Goal: Task Accomplishment & Management: Manage account settings

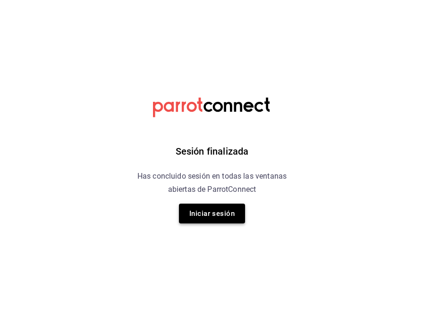
click at [219, 215] on button "Iniciar sesión" at bounding box center [212, 214] width 66 height 20
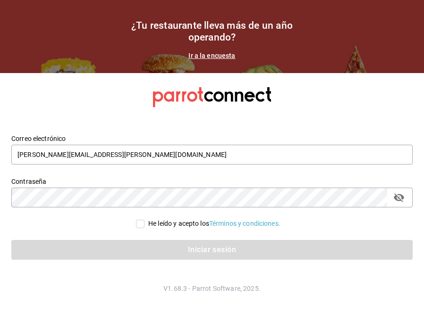
click at [141, 227] on input "He leído y acepto los Términos y condiciones." at bounding box center [140, 224] width 8 height 8
checkbox input "true"
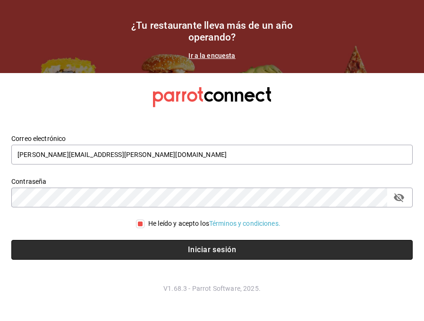
click at [162, 247] on button "Iniciar sesión" at bounding box center [211, 250] width 401 height 20
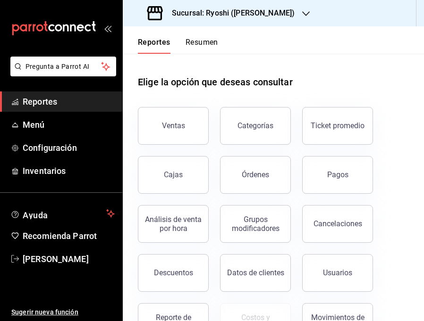
click at [263, 13] on h3 "Sucursal: Ryoshi ([PERSON_NAME])" at bounding box center [229, 13] width 130 height 11
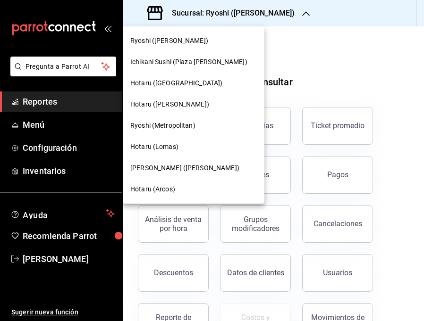
click at [172, 127] on span "Ryoshi (Metropolitan)" at bounding box center [162, 126] width 65 height 10
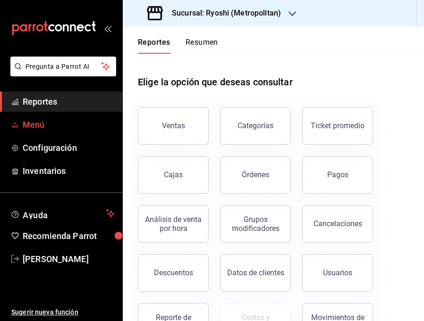
click at [38, 127] on span "Menú" at bounding box center [69, 124] width 92 height 13
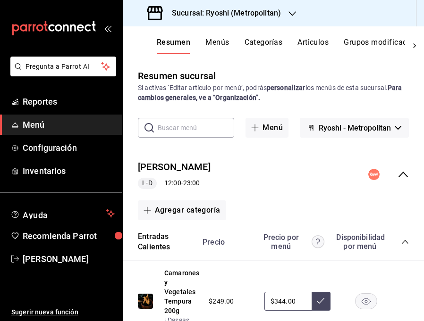
click at [403, 176] on icon "collapse-menu-row" at bounding box center [402, 174] width 11 height 11
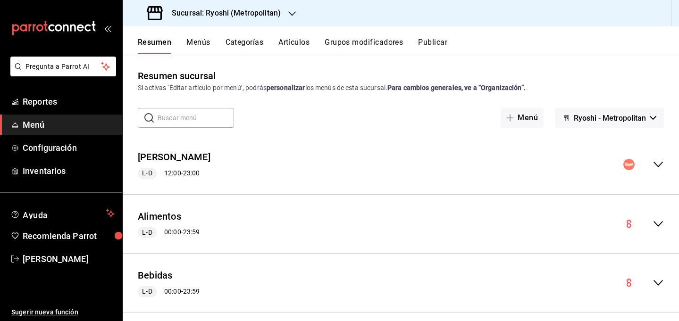
click at [204, 44] on button "Menús" at bounding box center [198, 46] width 24 height 16
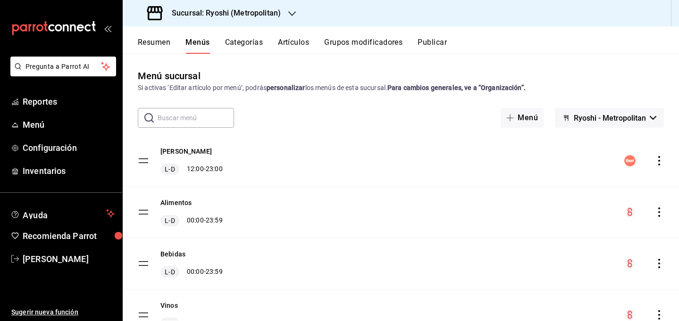
click at [423, 159] on icon "actions" at bounding box center [659, 160] width 9 height 9
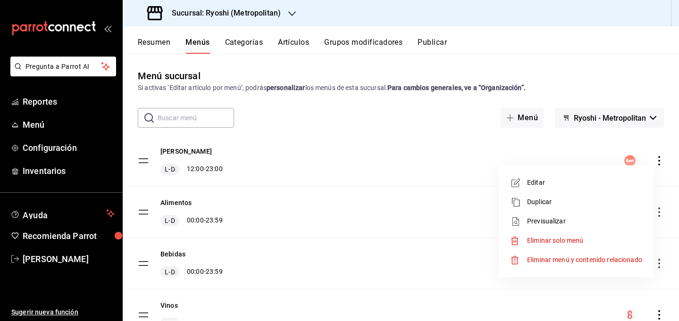
click at [423, 202] on span "Duplicar" at bounding box center [584, 202] width 115 height 10
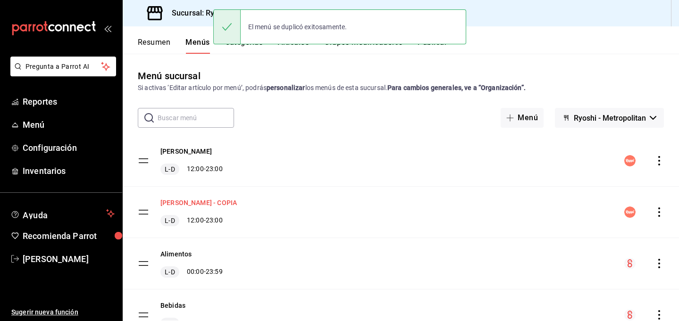
click at [200, 202] on button "[PERSON_NAME] - COPIA" at bounding box center [198, 202] width 76 height 9
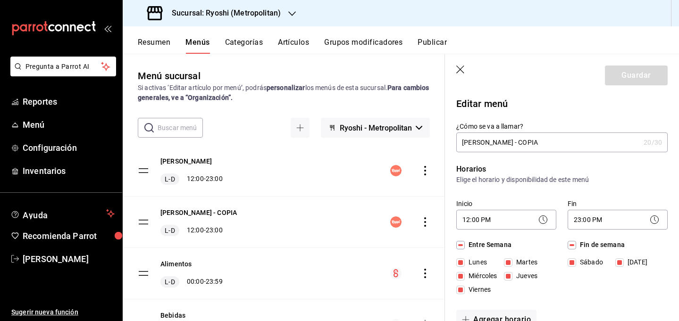
click at [423, 142] on input "[PERSON_NAME] - COPIA" at bounding box center [548, 142] width 184 height 19
click at [423, 141] on input "[PERSON_NAME] - COPIA" at bounding box center [548, 142] width 184 height 19
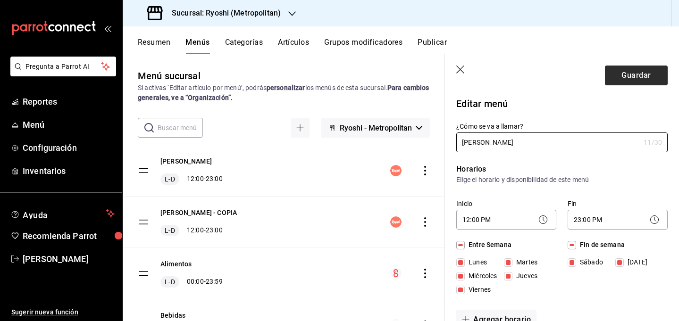
type input "[PERSON_NAME]"
click at [423, 75] on button "Guardar" at bounding box center [636, 76] width 63 height 20
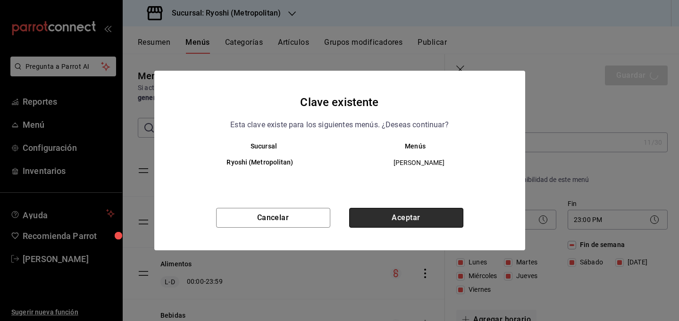
click at [423, 211] on button "Aceptar" at bounding box center [406, 218] width 114 height 20
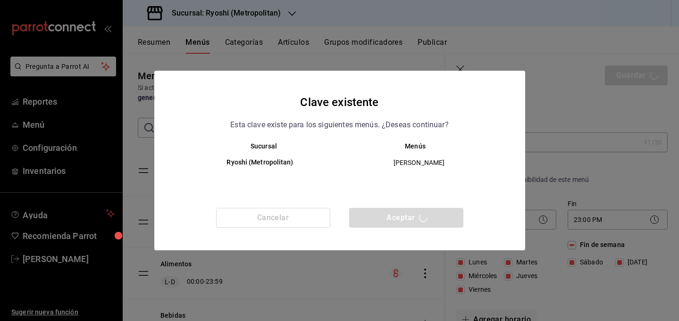
checkbox input "false"
type input "1755789808224"
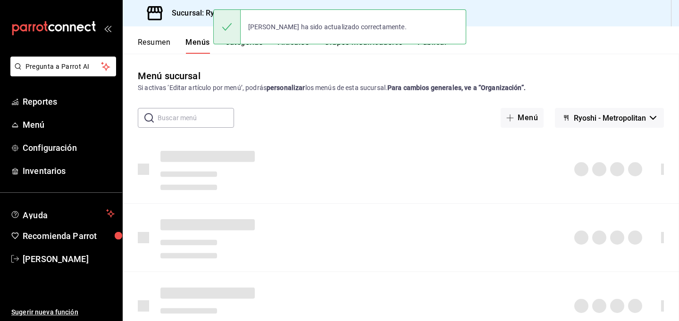
checkbox input "false"
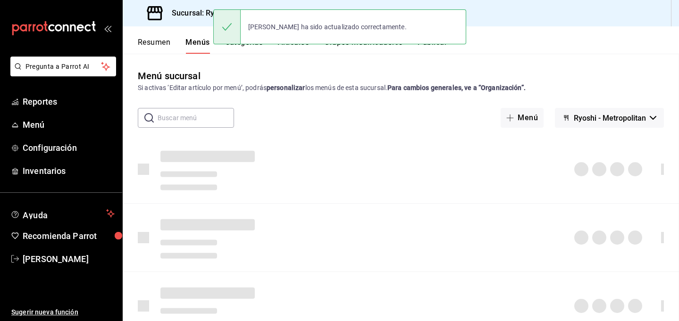
checkbox input "false"
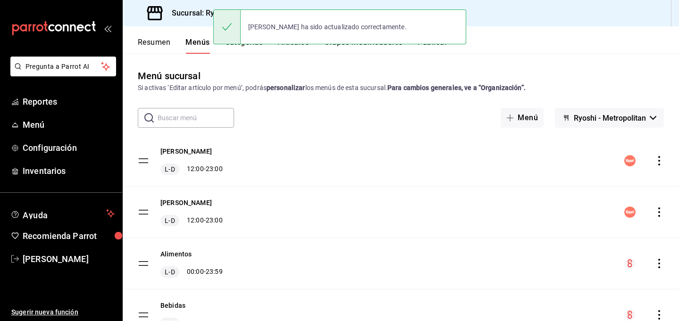
click at [330, 187] on div "[PERSON_NAME] L-D 12:00 - 23:00" at bounding box center [401, 212] width 556 height 51
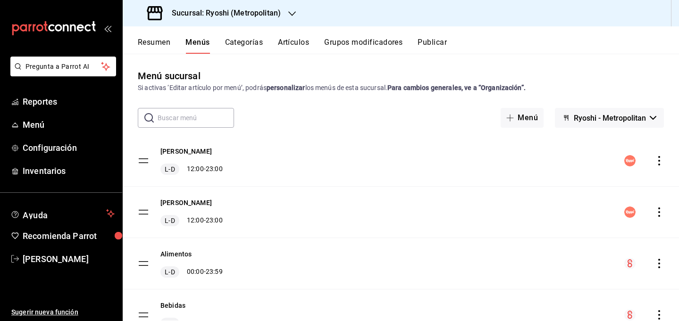
click at [159, 41] on button "Resumen" at bounding box center [154, 46] width 33 height 16
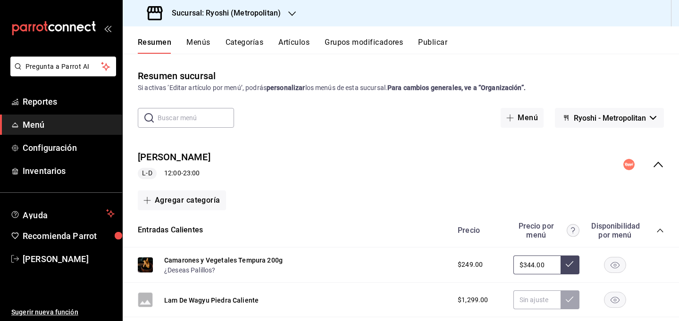
click at [423, 166] on icon "collapse-menu-row" at bounding box center [658, 165] width 9 height 6
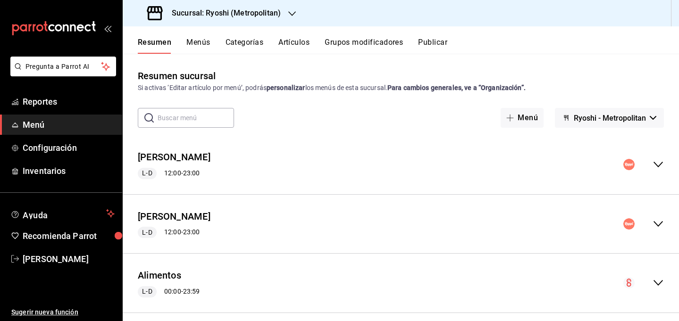
click at [192, 39] on button "Menús" at bounding box center [198, 46] width 24 height 16
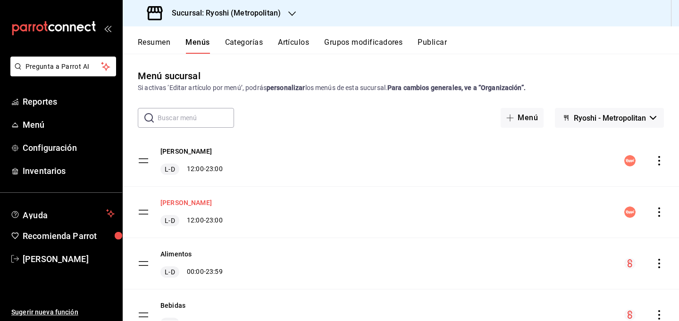
click at [185, 202] on button "[PERSON_NAME]" at bounding box center [185, 202] width 51 height 9
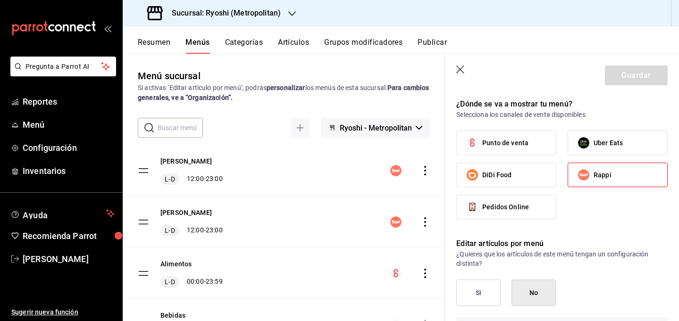
scroll to position [700, 0]
click at [423, 143] on span "Uber Eats" at bounding box center [608, 144] width 29 height 10
click at [423, 143] on input "Uber Eats" at bounding box center [584, 144] width 20 height 20
checkbox input "true"
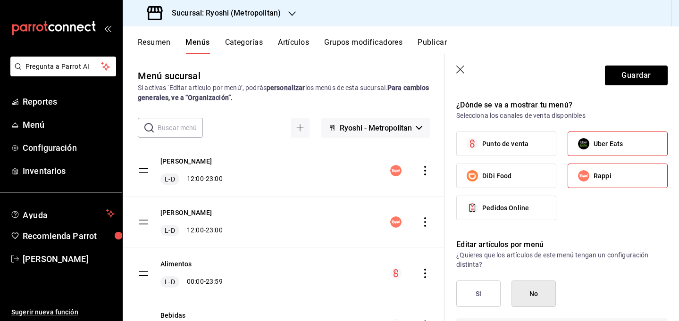
click at [423, 177] on span "Rappi" at bounding box center [603, 176] width 18 height 10
click at [423, 177] on input "Rappi" at bounding box center [584, 176] width 20 height 20
checkbox input "false"
click at [423, 75] on button "Guardar" at bounding box center [636, 76] width 63 height 20
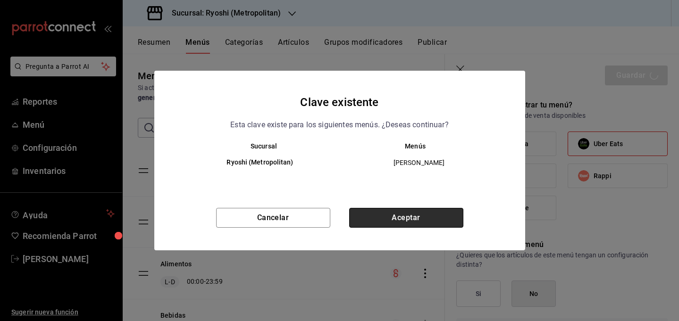
click at [409, 219] on button "Aceptar" at bounding box center [406, 218] width 114 height 20
checkbox input "false"
type input "1755789830644"
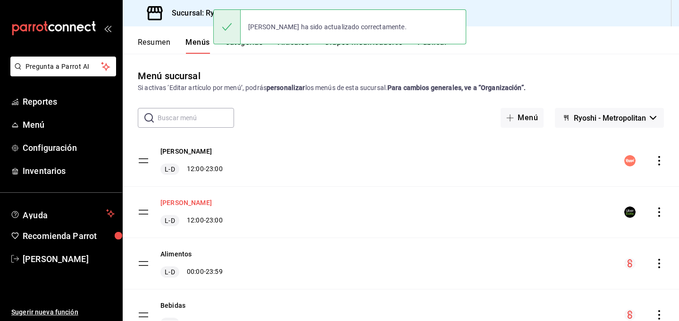
click at [178, 201] on button "[PERSON_NAME]" at bounding box center [185, 202] width 51 height 9
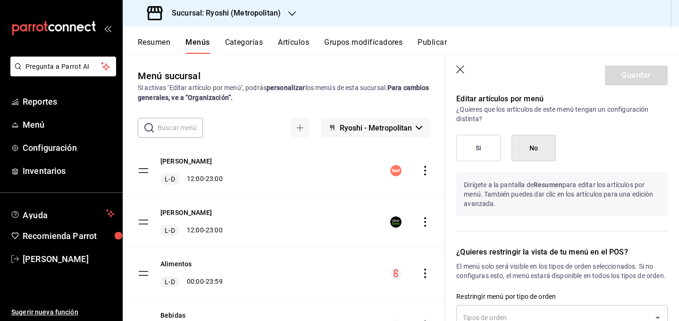
scroll to position [841, 0]
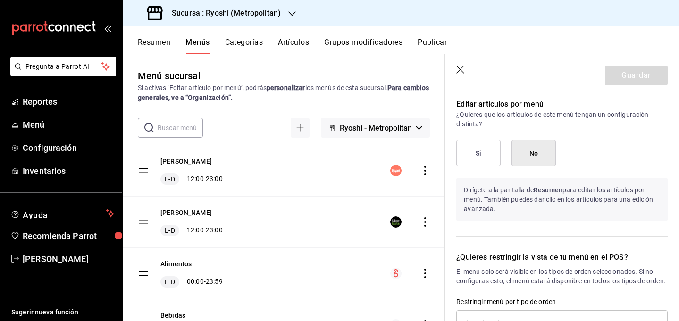
click at [423, 152] on button "Si" at bounding box center [478, 153] width 44 height 26
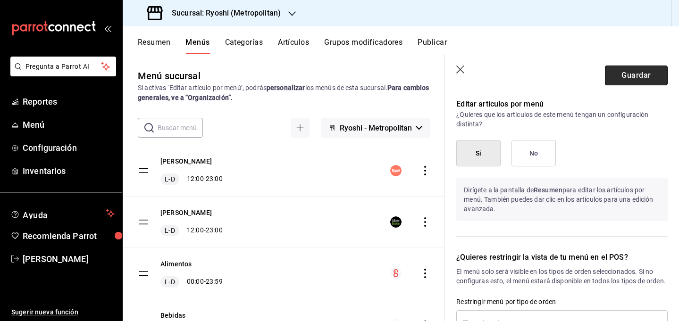
click at [423, 81] on button "Guardar" at bounding box center [636, 76] width 63 height 20
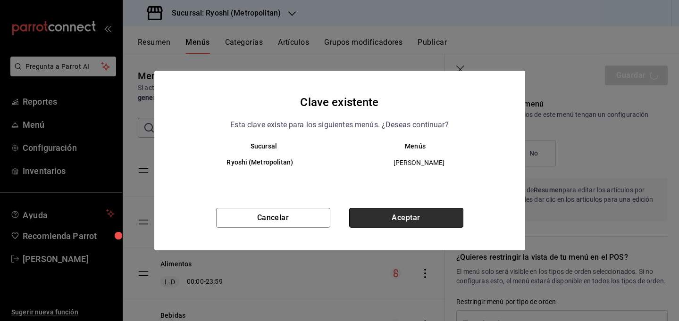
click at [396, 224] on button "Aceptar" at bounding box center [406, 218] width 114 height 20
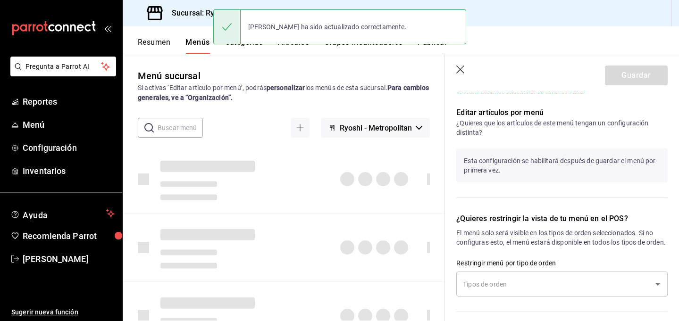
checkbox input "false"
type input "1755789839877"
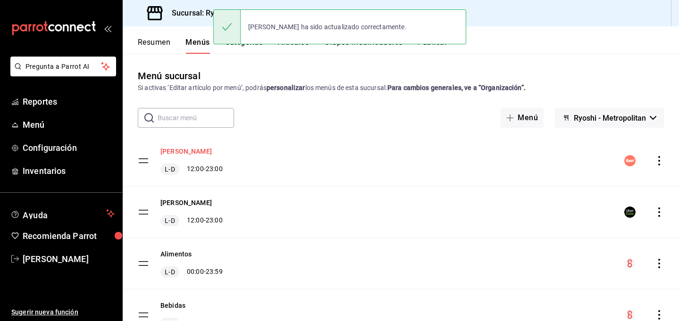
click at [194, 150] on button "[PERSON_NAME]" at bounding box center [185, 151] width 51 height 9
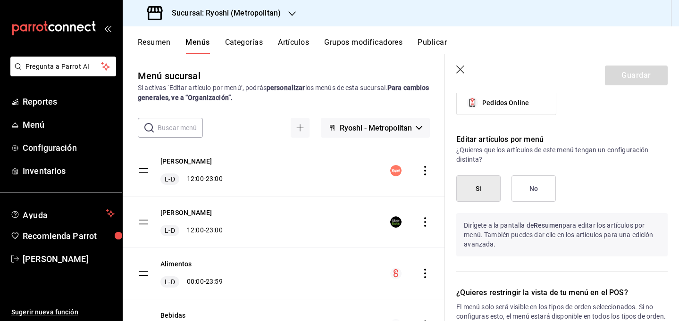
scroll to position [795, 0]
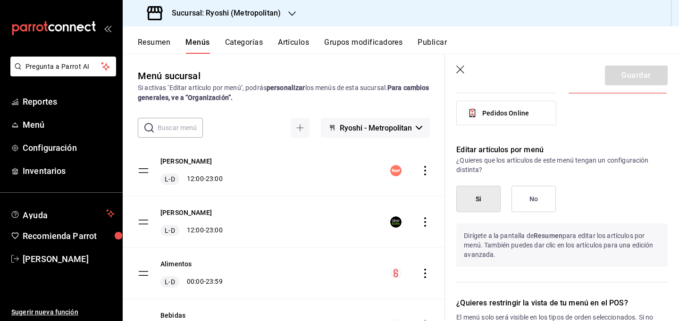
click at [423, 201] on button "Si" at bounding box center [478, 199] width 44 height 26
click at [423, 62] on header "Guardar" at bounding box center [562, 73] width 234 height 39
click at [423, 74] on icon "button" at bounding box center [460, 70] width 9 height 9
checkbox input "false"
type input "1755789848670"
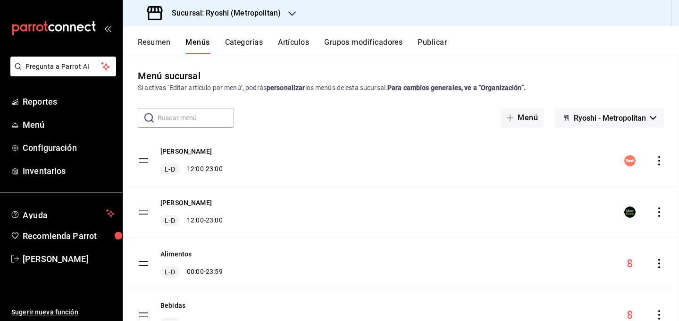
checkbox input "false"
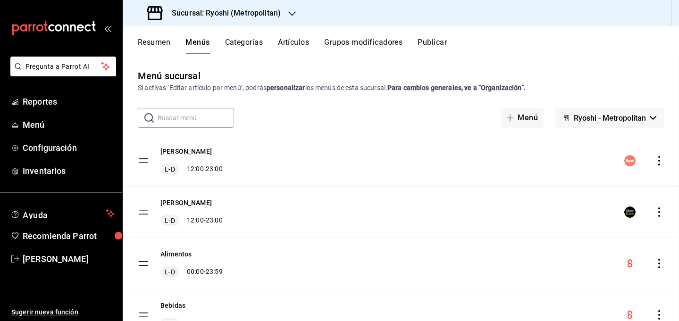
checkbox input "false"
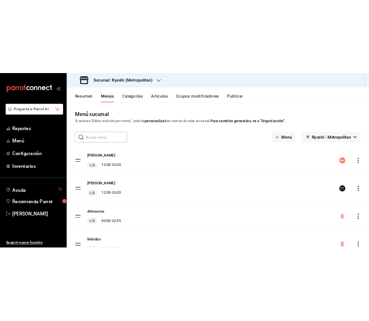
scroll to position [427, 0]
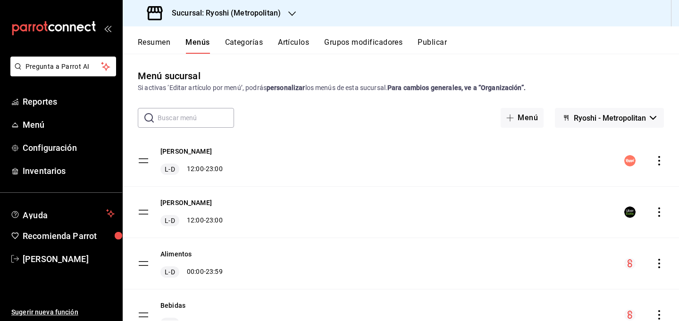
click at [160, 42] on button "Resumen" at bounding box center [154, 46] width 33 height 16
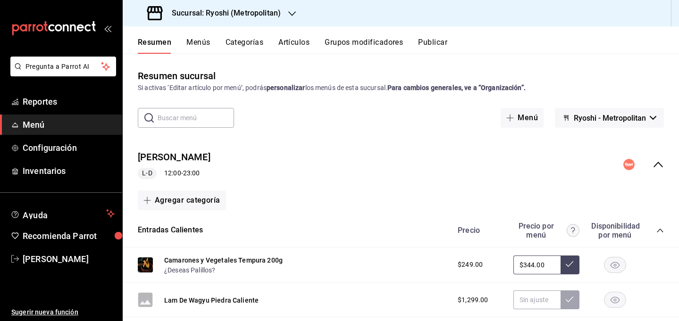
click at [423, 166] on icon "collapse-menu-row" at bounding box center [658, 164] width 11 height 11
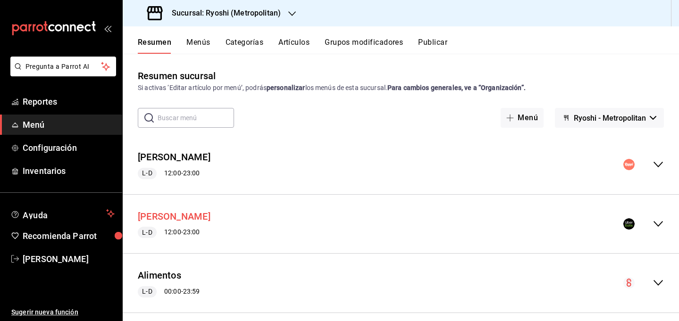
click at [170, 220] on button "[PERSON_NAME]" at bounding box center [174, 217] width 73 height 14
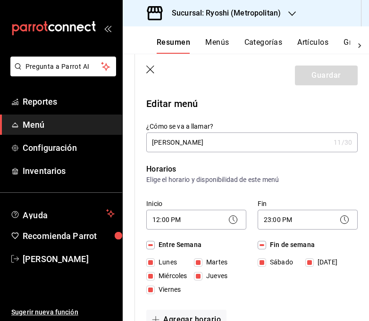
click at [149, 65] on header "Guardar" at bounding box center [252, 73] width 234 height 39
click at [149, 69] on icon "button" at bounding box center [150, 70] width 9 height 9
checkbox input "false"
type input "1755789886777"
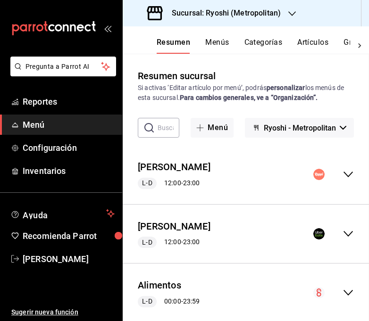
checkbox input "false"
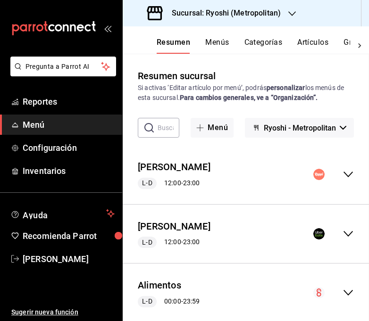
checkbox input "false"
click at [346, 235] on icon "collapse-menu-row" at bounding box center [348, 233] width 11 height 11
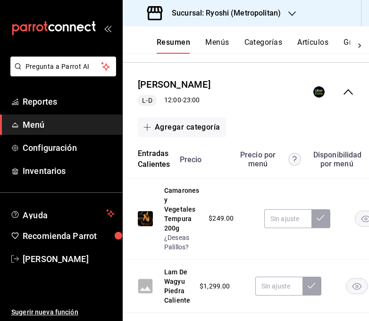
scroll to position [184, 0]
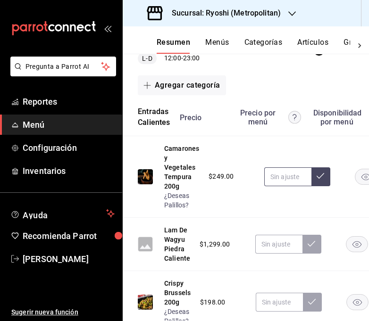
click at [288, 180] on input "text" at bounding box center [287, 177] width 47 height 19
type input "$339.00"
click at [322, 178] on icon at bounding box center [321, 176] width 8 height 8
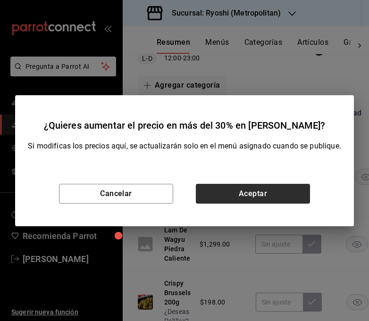
click at [276, 194] on button "Aceptar" at bounding box center [253, 194] width 114 height 20
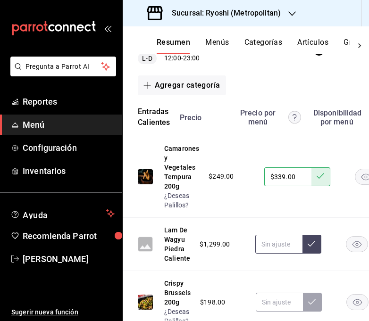
click at [272, 247] on input "text" at bounding box center [278, 244] width 47 height 19
click at [352, 248] on rect "button" at bounding box center [357, 245] width 22 height 16
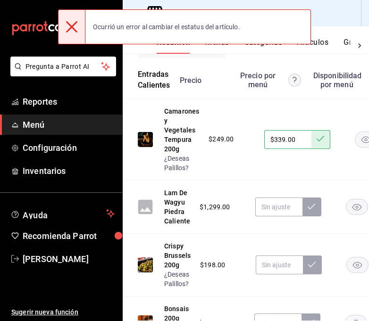
scroll to position [227, 0]
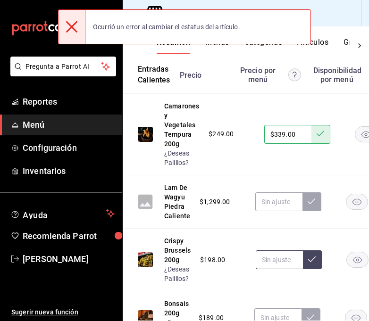
click at [286, 253] on input "text" at bounding box center [279, 260] width 47 height 19
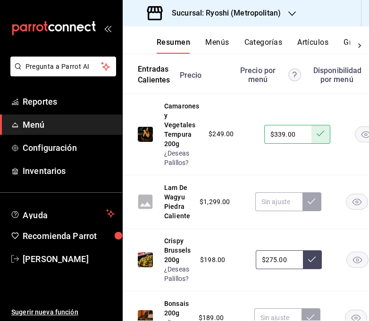
type input "$275.00"
click at [314, 259] on icon at bounding box center [312, 260] width 8 height 8
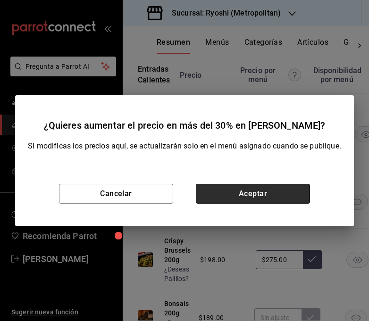
click at [263, 192] on button "Aceptar" at bounding box center [253, 194] width 114 height 20
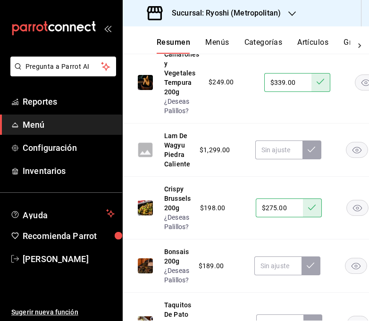
scroll to position [280, 0]
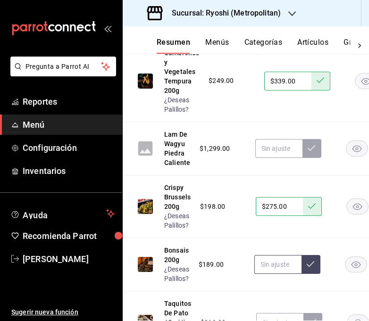
click at [275, 271] on input "text" at bounding box center [277, 264] width 47 height 19
type input "$265.00"
click at [307, 266] on icon at bounding box center [311, 265] width 8 height 8
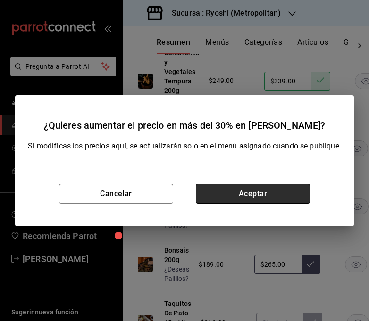
click at [278, 191] on button "Aceptar" at bounding box center [253, 194] width 114 height 20
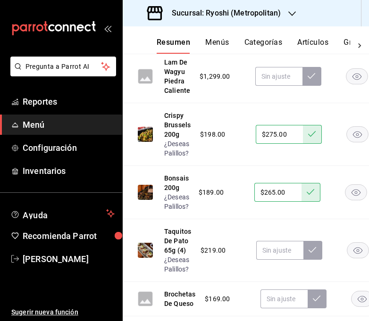
scroll to position [354, 0]
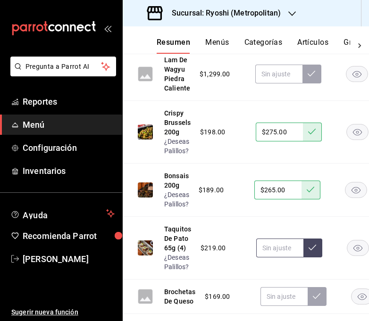
click at [278, 253] on input "text" at bounding box center [279, 248] width 47 height 19
type input "$299.00"
click at [313, 248] on icon at bounding box center [313, 248] width 8 height 8
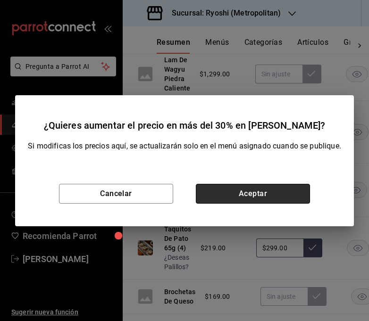
click at [255, 188] on button "Aceptar" at bounding box center [253, 194] width 114 height 20
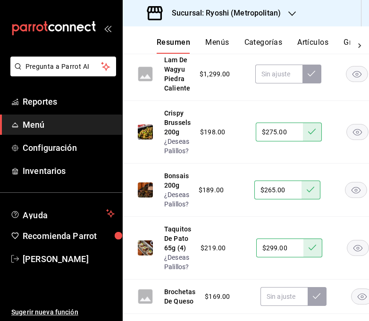
click at [363, 298] on rect "button" at bounding box center [363, 297] width 22 height 16
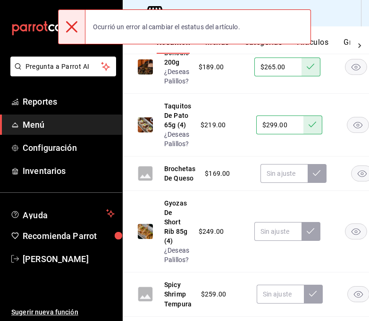
scroll to position [479, 0]
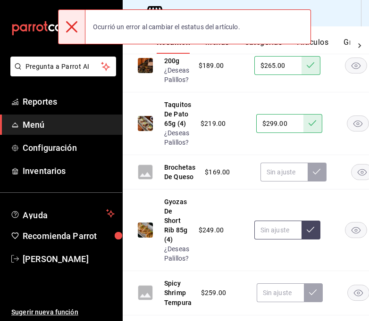
click at [273, 229] on input "text" at bounding box center [277, 230] width 47 height 19
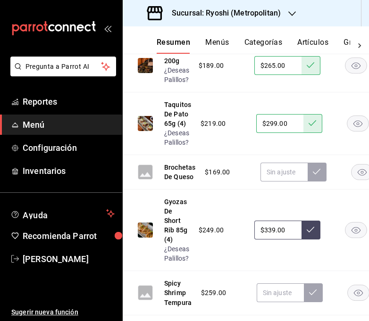
type input "$339.00"
click at [306, 234] on button at bounding box center [311, 230] width 19 height 19
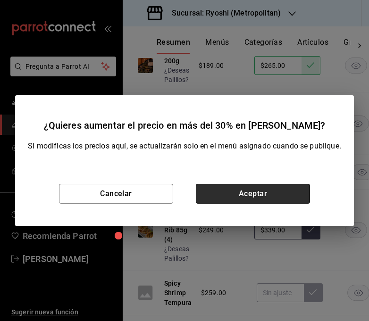
click at [266, 189] on button "Aceptar" at bounding box center [253, 194] width 114 height 20
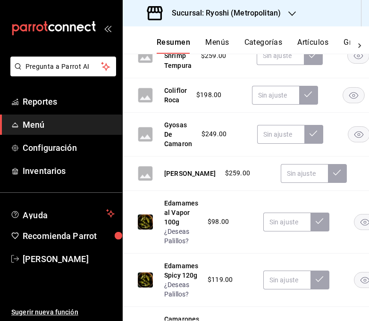
scroll to position [723, 0]
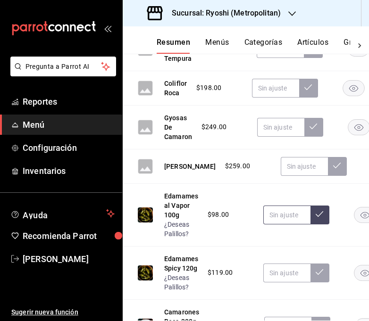
click at [278, 215] on input "text" at bounding box center [286, 215] width 47 height 19
type input "$155.00"
click at [324, 214] on button at bounding box center [320, 215] width 19 height 19
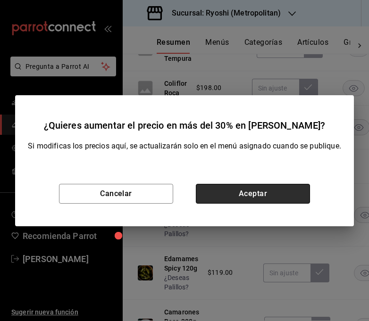
click at [286, 187] on button "Aceptar" at bounding box center [253, 194] width 114 height 20
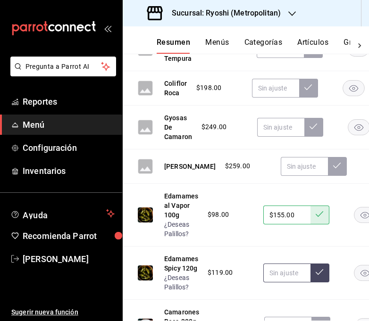
click at [278, 273] on input "text" at bounding box center [286, 273] width 47 height 19
type input "$178.00"
click at [314, 271] on button at bounding box center [320, 273] width 19 height 19
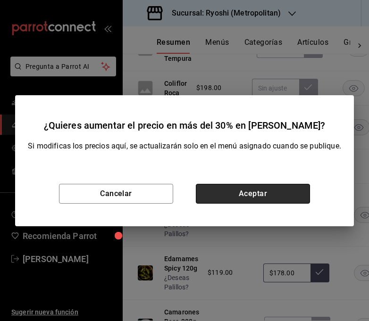
click at [274, 195] on button "Aceptar" at bounding box center [253, 194] width 114 height 20
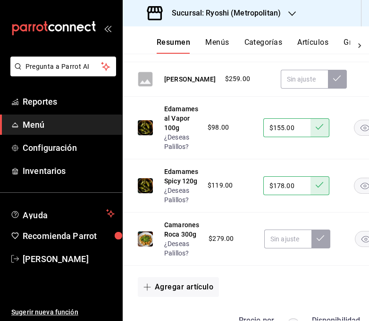
scroll to position [814, 0]
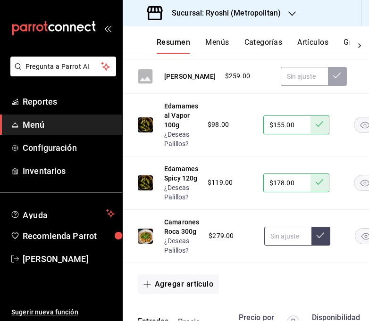
click at [277, 237] on input "text" at bounding box center [287, 236] width 47 height 19
type input "$375.00"
click at [322, 230] on button at bounding box center [320, 236] width 19 height 19
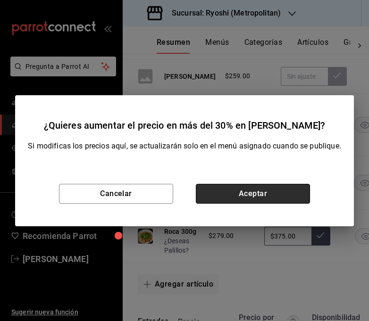
click at [294, 189] on button "Aceptar" at bounding box center [253, 194] width 114 height 20
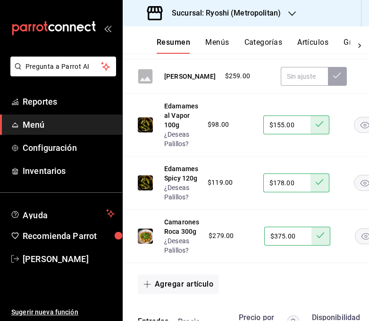
type input "$375.00"
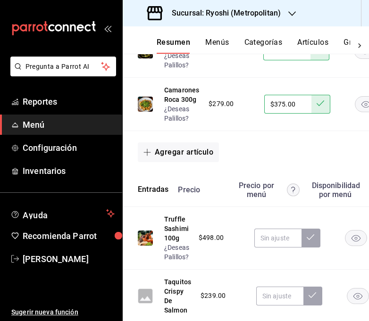
scroll to position [956, 0]
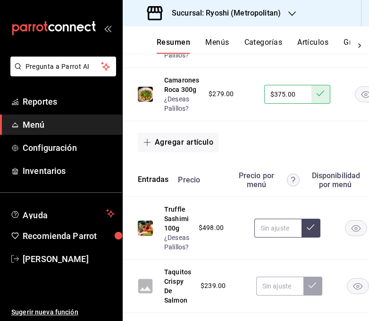
click at [278, 232] on input "text" at bounding box center [277, 228] width 47 height 19
type input "$645.00"
click at [309, 228] on icon at bounding box center [311, 228] width 8 height 8
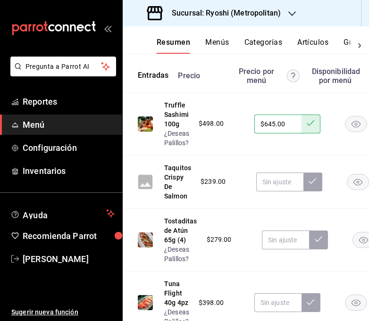
scroll to position [1071, 0]
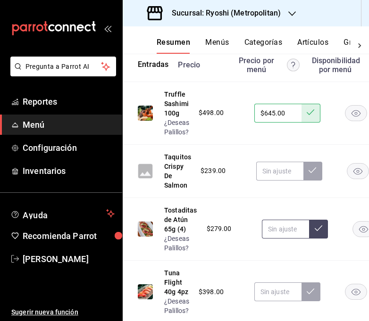
click at [286, 227] on input "text" at bounding box center [285, 229] width 47 height 19
type input "$375.00"
click at [314, 221] on button at bounding box center [318, 229] width 19 height 19
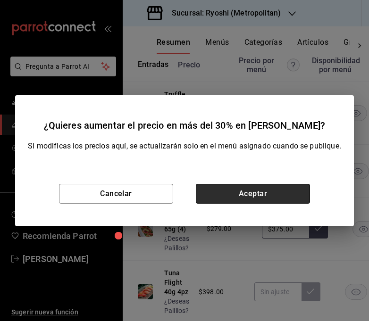
click at [283, 199] on button "Aceptar" at bounding box center [253, 194] width 114 height 20
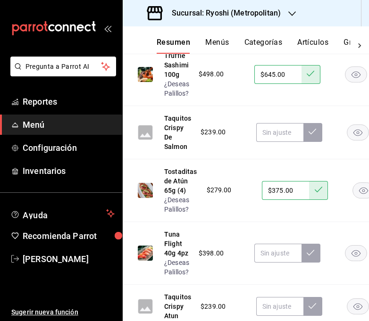
scroll to position [1112, 0]
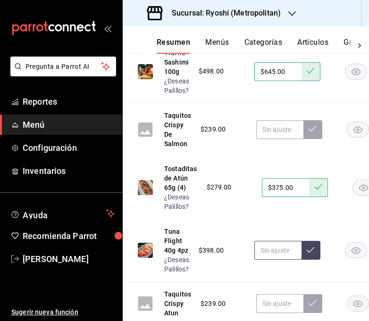
click at [285, 249] on input "text" at bounding box center [277, 250] width 47 height 19
type input "$519.00"
click at [319, 247] on button at bounding box center [311, 250] width 19 height 19
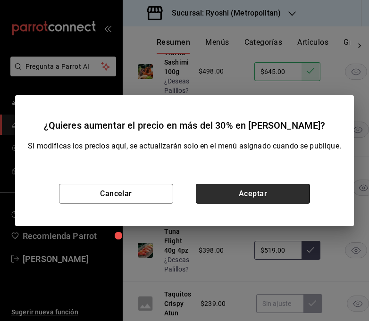
click at [276, 193] on button "Aceptar" at bounding box center [253, 194] width 114 height 20
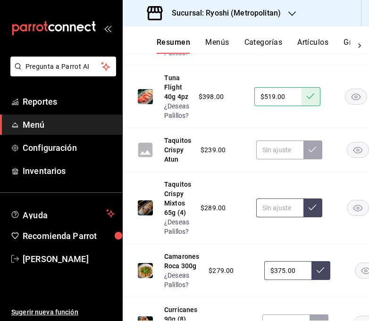
scroll to position [1267, 0]
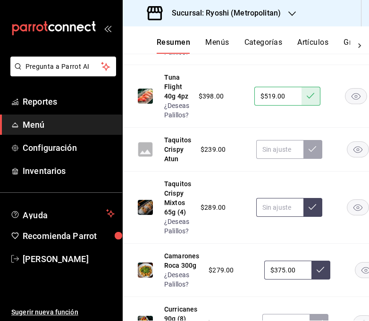
click at [273, 210] on input "text" at bounding box center [279, 207] width 47 height 19
type input "$388.00"
click at [315, 212] on button at bounding box center [312, 207] width 19 height 19
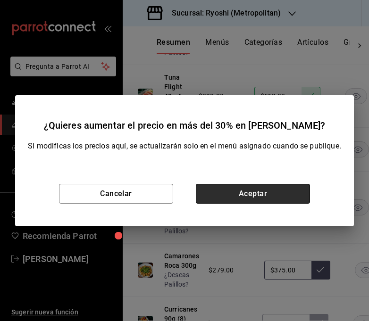
click at [276, 190] on button "Aceptar" at bounding box center [253, 194] width 114 height 20
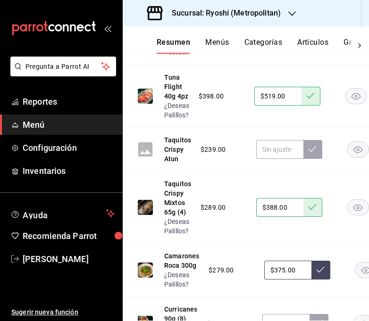
click at [286, 272] on input "$375.00" at bounding box center [287, 270] width 47 height 19
click at [318, 271] on icon at bounding box center [321, 270] width 8 height 8
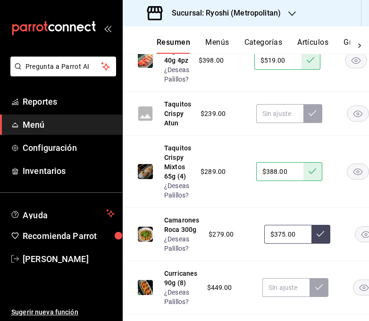
scroll to position [1329, 0]
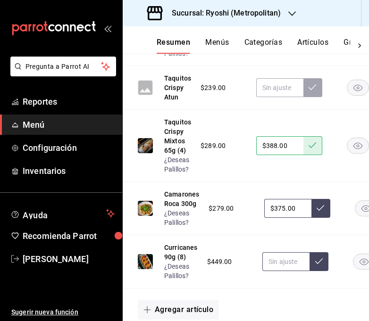
click at [294, 263] on input "text" at bounding box center [285, 261] width 47 height 19
type input "$585.00"
click at [313, 266] on button at bounding box center [319, 261] width 19 height 19
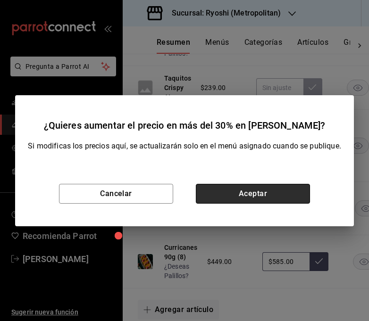
click at [274, 198] on button "Aceptar" at bounding box center [253, 194] width 114 height 20
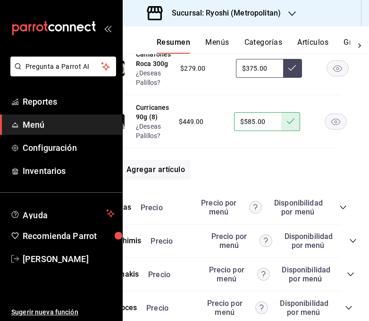
scroll to position [1469, 28]
click at [344, 210] on icon "collapse-category-row" at bounding box center [344, 208] width 8 height 8
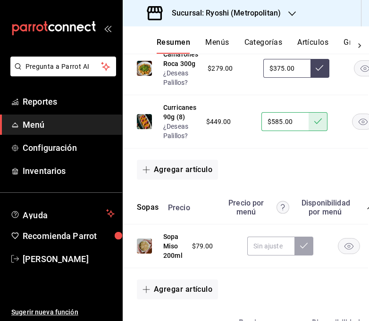
scroll to position [1479, 1]
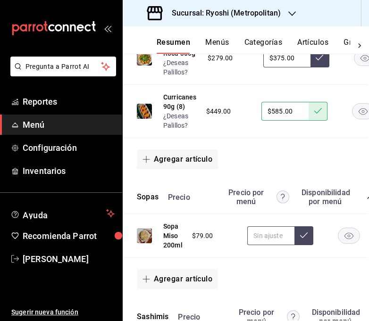
click at [273, 232] on input "text" at bounding box center [270, 236] width 47 height 19
type input "$128.00"
click at [307, 233] on button at bounding box center [303, 236] width 19 height 19
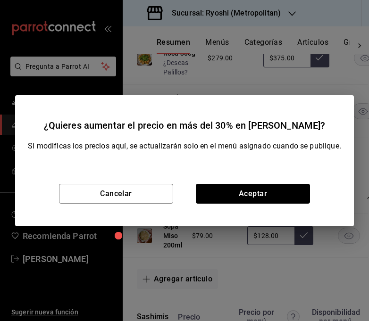
click at [279, 199] on button "Aceptar" at bounding box center [253, 194] width 114 height 20
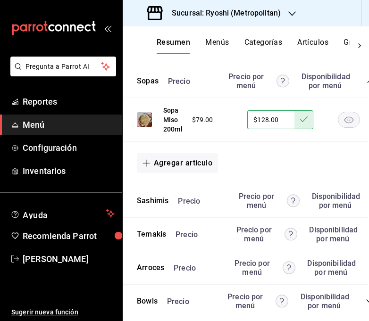
scroll to position [1595, 33]
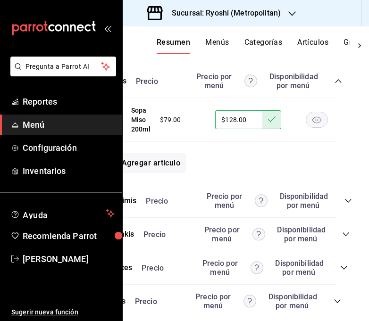
click at [348, 202] on icon "collapse-category-row" at bounding box center [348, 201] width 6 height 4
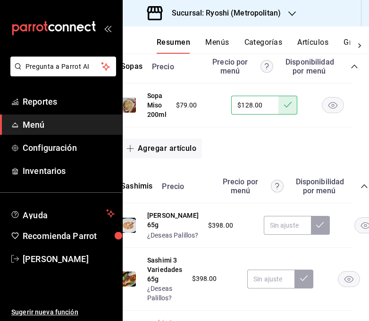
scroll to position [1623, 17]
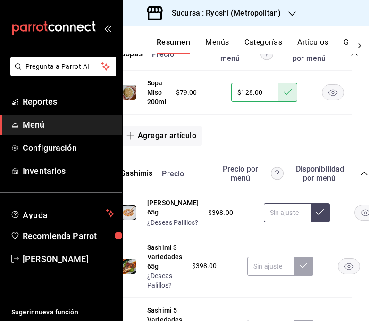
click at [264, 222] on input "text" at bounding box center [287, 212] width 47 height 19
type input "$519.00"
click at [316, 215] on icon at bounding box center [320, 213] width 8 height 6
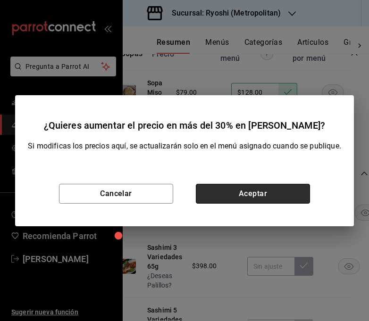
click at [280, 198] on button "Aceptar" at bounding box center [253, 194] width 114 height 20
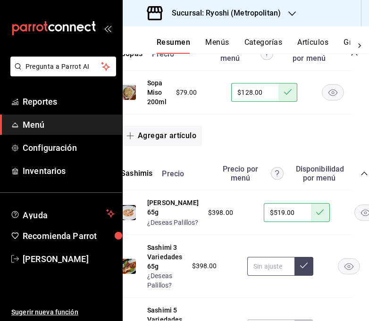
click at [264, 276] on input "text" at bounding box center [270, 266] width 47 height 19
type input "$519.00"
click at [305, 269] on icon at bounding box center [304, 266] width 8 height 8
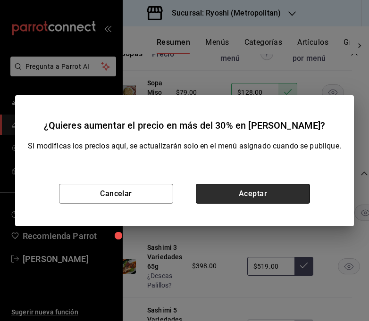
click at [289, 200] on button "Aceptar" at bounding box center [253, 194] width 114 height 20
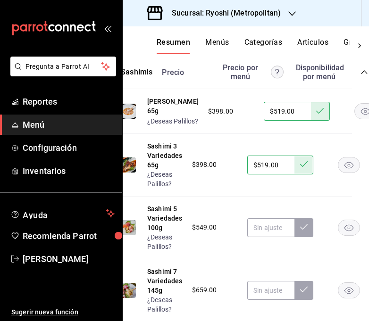
scroll to position [1739, 17]
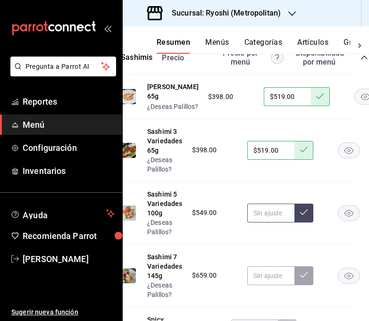
click at [270, 223] on input "text" at bounding box center [270, 213] width 47 height 19
type input "$699.00"
click at [299, 223] on button at bounding box center [303, 213] width 19 height 19
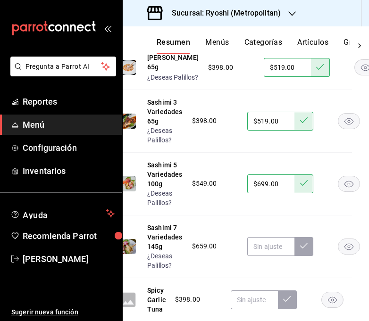
scroll to position [1791, 17]
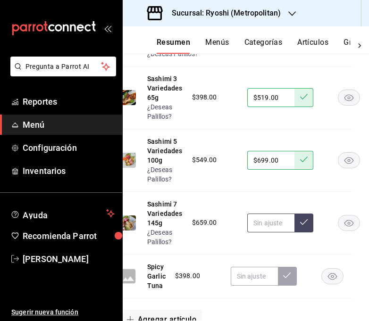
click at [281, 233] on input "text" at bounding box center [270, 223] width 47 height 19
type input "$839.00"
click at [300, 226] on icon at bounding box center [304, 223] width 8 height 8
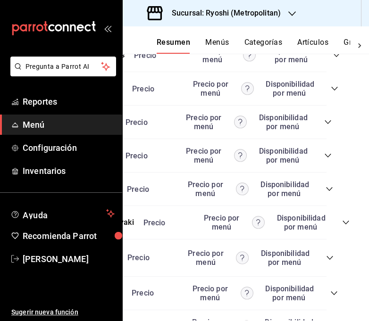
scroll to position [2094, 41]
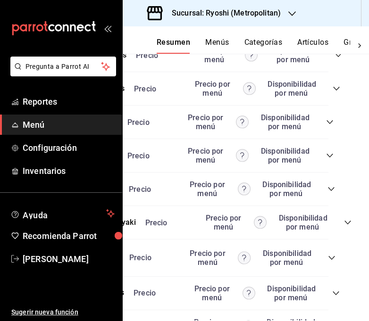
click at [339, 59] on icon "collapse-category-row" at bounding box center [339, 55] width 8 height 8
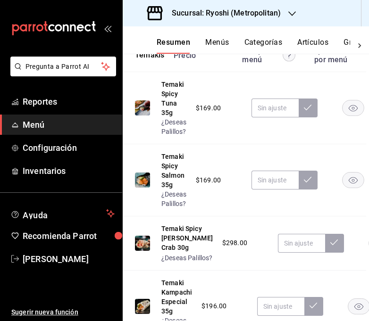
scroll to position [2094, 0]
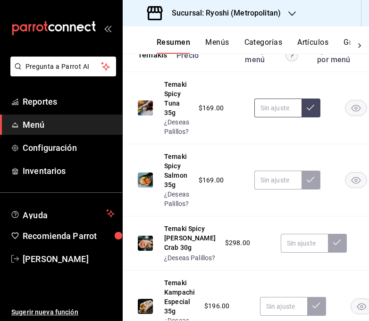
click at [277, 118] on input "text" at bounding box center [277, 108] width 47 height 19
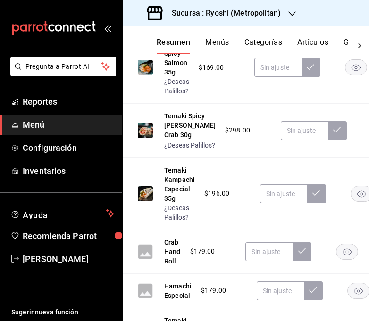
scroll to position [2219, 0]
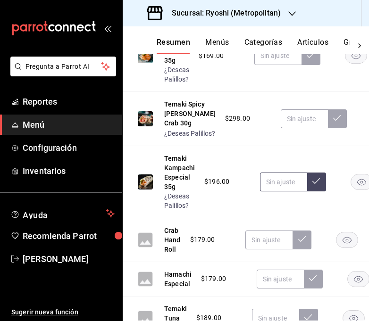
click at [271, 192] on input "text" at bounding box center [283, 182] width 47 height 19
type input "$275.00"
click at [316, 185] on icon at bounding box center [316, 181] width 8 height 8
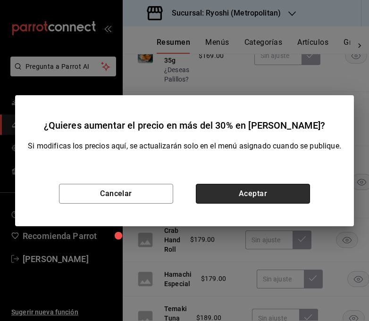
click at [282, 192] on button "Aceptar" at bounding box center [253, 194] width 114 height 20
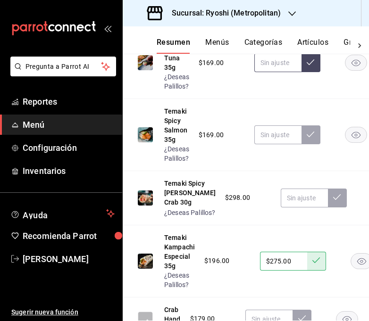
scroll to position [2140, 0]
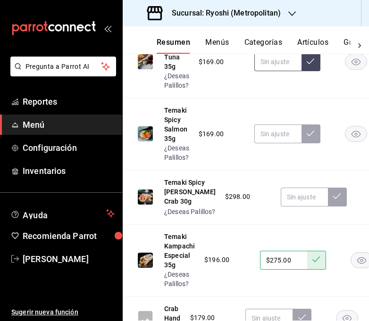
click at [281, 71] on input "text" at bounding box center [277, 61] width 47 height 19
type input "$239.00"
click at [311, 71] on button at bounding box center [311, 61] width 19 height 19
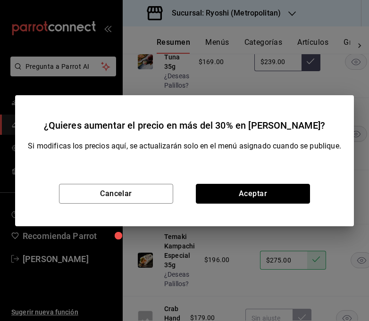
click at [268, 191] on button "Aceptar" at bounding box center [253, 194] width 114 height 20
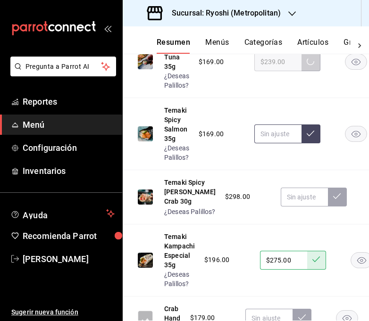
click at [273, 143] on input "text" at bounding box center [277, 134] width 47 height 19
type input "$239.00"
click at [311, 137] on icon at bounding box center [311, 134] width 8 height 8
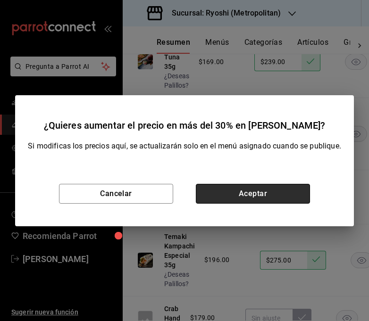
click at [268, 187] on button "Aceptar" at bounding box center [253, 194] width 114 height 20
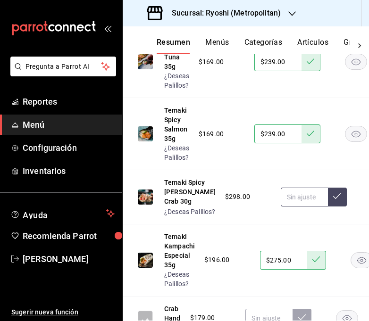
click at [281, 207] on input "text" at bounding box center [304, 197] width 47 height 19
type input "$398.00"
click at [328, 207] on button at bounding box center [337, 197] width 19 height 19
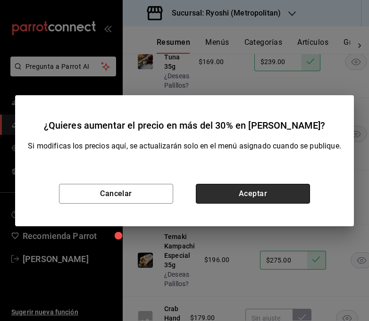
click at [262, 195] on button "Aceptar" at bounding box center [253, 194] width 114 height 20
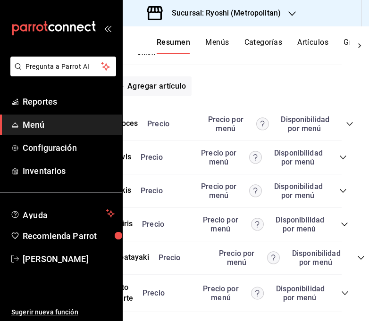
scroll to position [2548, 25]
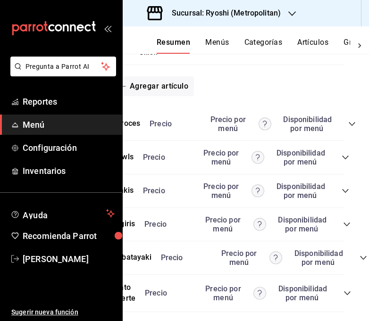
click at [350, 128] on icon "collapse-category-row" at bounding box center [352, 124] width 8 height 8
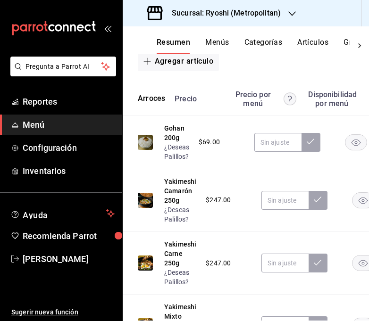
scroll to position [2579, 0]
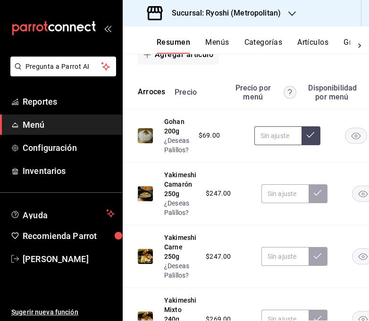
click at [282, 145] on input "text" at bounding box center [277, 135] width 47 height 19
type input "$89.00"
click at [311, 139] on icon at bounding box center [311, 135] width 8 height 8
click at [291, 203] on input "text" at bounding box center [284, 194] width 47 height 19
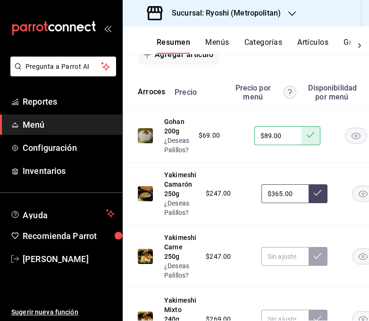
type input "$365.00"
click at [317, 197] on icon at bounding box center [318, 193] width 8 height 8
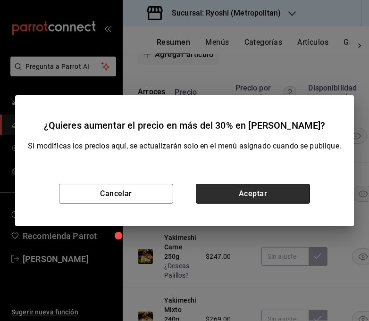
click at [273, 200] on button "Aceptar" at bounding box center [253, 194] width 114 height 20
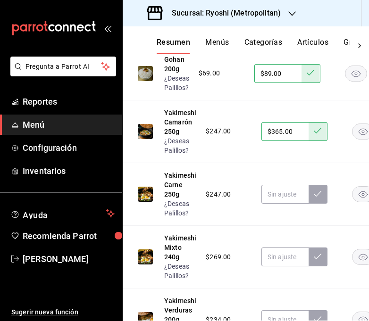
scroll to position [2648, 0]
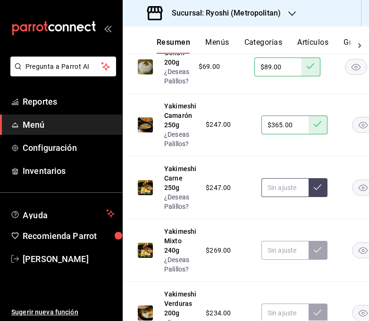
click at [282, 197] on input "text" at bounding box center [284, 187] width 47 height 19
type input "$365.00"
click at [316, 191] on icon at bounding box center [318, 188] width 8 height 8
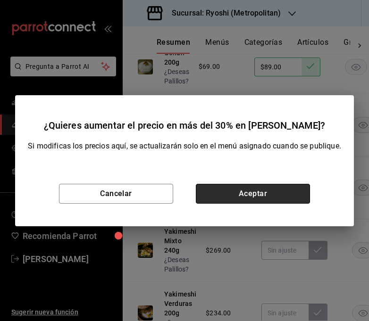
click at [267, 201] on button "Aceptar" at bounding box center [253, 194] width 114 height 20
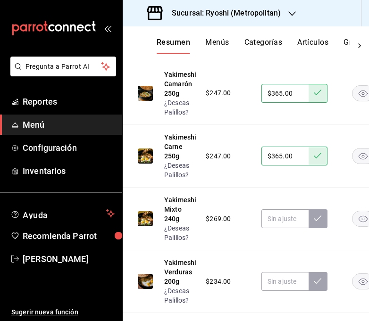
scroll to position [2689, 0]
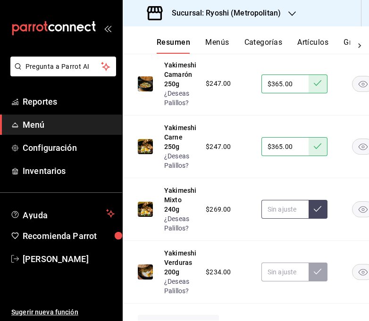
click at [281, 219] on input "text" at bounding box center [284, 209] width 47 height 19
type input "$365.00"
click at [322, 219] on button at bounding box center [318, 209] width 19 height 19
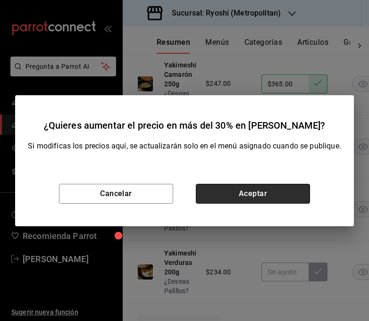
click at [255, 195] on button "Aceptar" at bounding box center [253, 194] width 114 height 20
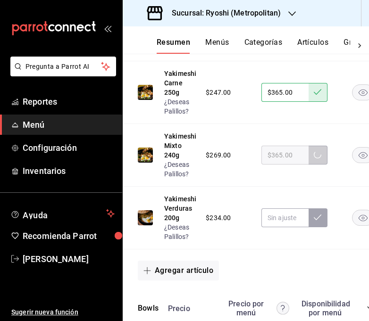
scroll to position [2757, 0]
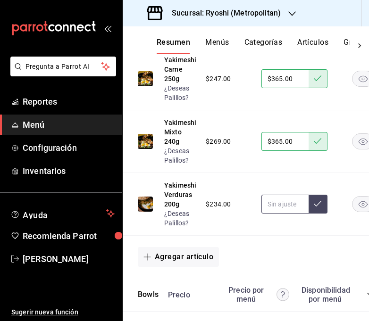
click at [283, 214] on input "text" at bounding box center [284, 204] width 47 height 19
type input "$338.00"
click at [321, 214] on button at bounding box center [318, 204] width 19 height 19
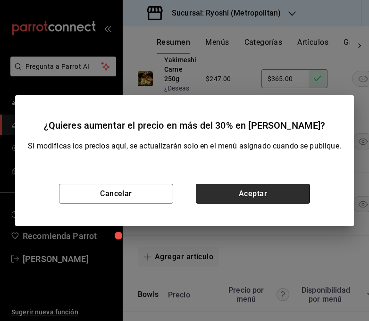
click at [282, 196] on button "Aceptar" at bounding box center [253, 194] width 114 height 20
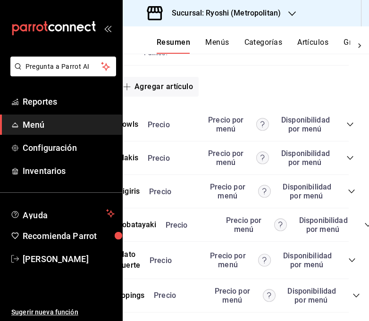
scroll to position [2927, 27]
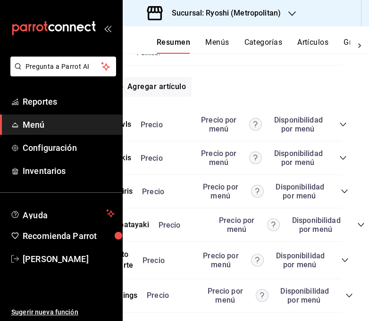
drag, startPoint x: 345, startPoint y: 188, endPoint x: 321, endPoint y: 194, distance: 24.4
click at [345, 128] on icon "collapse-category-row" at bounding box center [343, 125] width 8 height 8
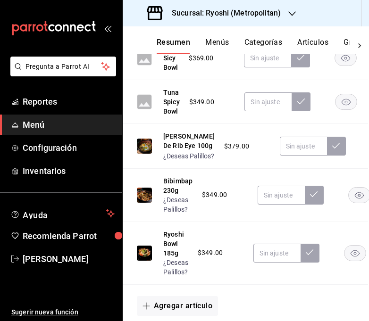
scroll to position [3190, 1]
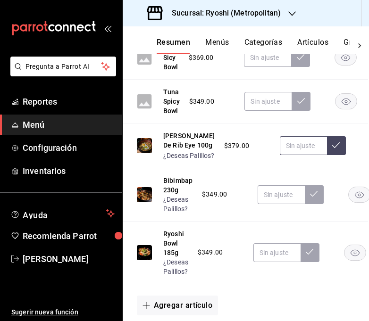
click at [280, 155] on input "text" at bounding box center [303, 145] width 47 height 19
type input "$498.00"
click at [327, 155] on button at bounding box center [336, 145] width 19 height 19
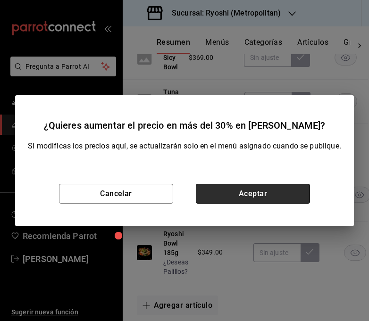
click at [281, 199] on button "Aceptar" at bounding box center [253, 194] width 114 height 20
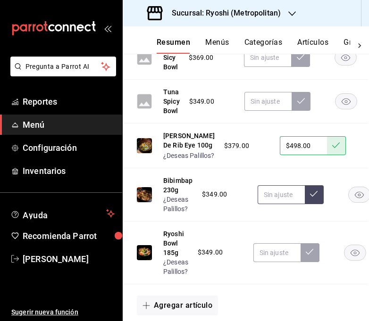
click at [277, 204] on input "text" at bounding box center [281, 194] width 47 height 19
type input "$459.00"
click at [311, 198] on icon at bounding box center [314, 194] width 8 height 8
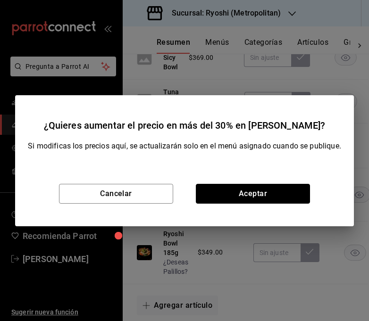
click at [275, 197] on button "Aceptar" at bounding box center [253, 194] width 114 height 20
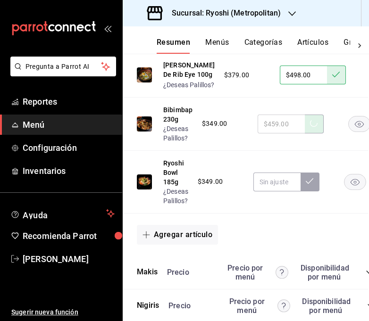
scroll to position [3271, 1]
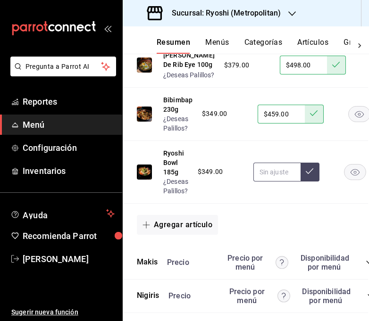
click at [278, 182] on input "text" at bounding box center [276, 172] width 47 height 19
type input "$459.00"
click at [309, 175] on icon at bounding box center [310, 172] width 8 height 8
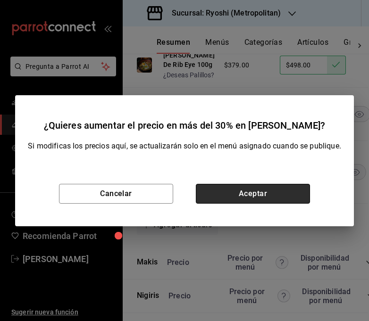
click at [252, 199] on button "Aceptar" at bounding box center [253, 194] width 114 height 20
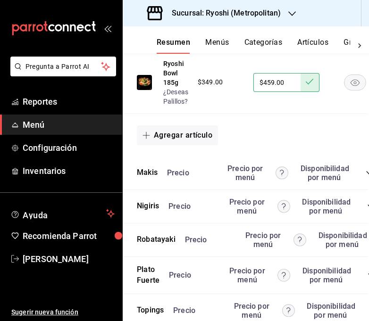
scroll to position [3360, 19]
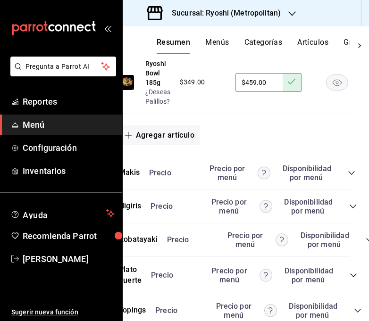
click at [352, 177] on icon "collapse-category-row" at bounding box center [352, 173] width 8 height 8
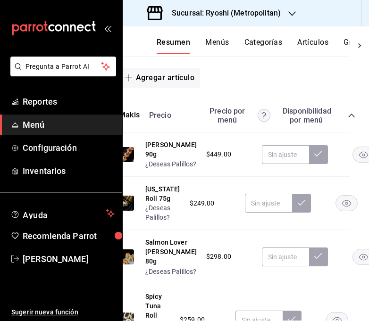
scroll to position [3441, 19]
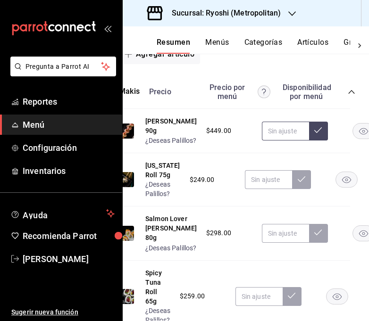
click at [262, 141] on input "text" at bounding box center [285, 131] width 47 height 19
type input "$585.00"
click at [314, 134] on icon at bounding box center [318, 130] width 8 height 8
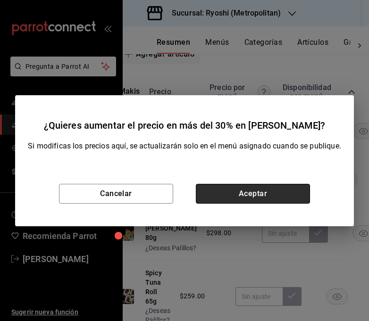
click at [267, 189] on button "Aceptar" at bounding box center [253, 194] width 114 height 20
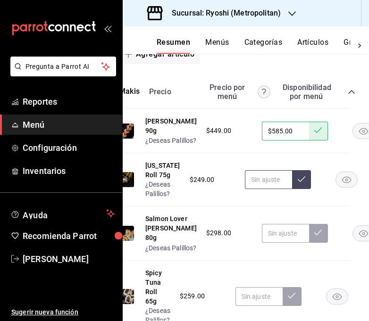
click at [255, 189] on input "text" at bounding box center [268, 179] width 47 height 19
click at [255, 189] on input "$338.00" at bounding box center [268, 179] width 47 height 19
type input "$338.00"
click at [292, 189] on button at bounding box center [301, 179] width 19 height 19
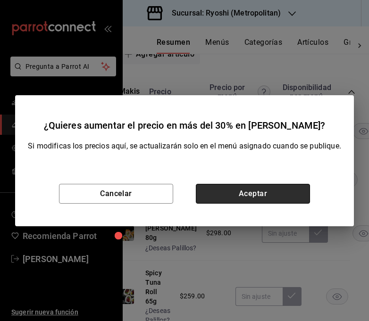
click at [266, 188] on button "Aceptar" at bounding box center [253, 194] width 114 height 20
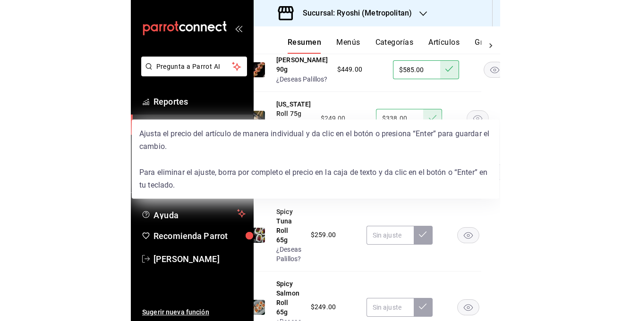
scroll to position [3546, 19]
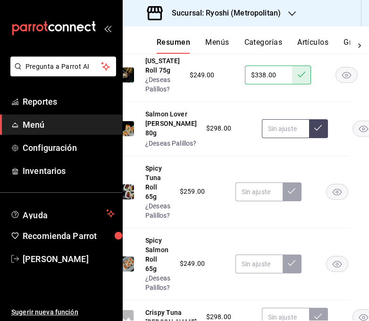
click at [262, 138] on input "text" at bounding box center [285, 128] width 47 height 19
type input "$398.00"
click at [314, 132] on icon at bounding box center [318, 128] width 8 height 8
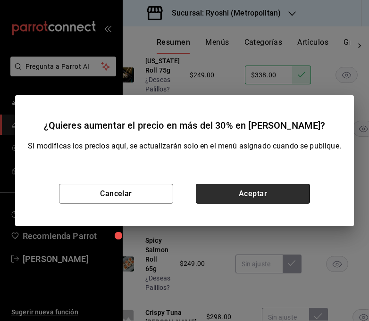
click at [272, 197] on button "Aceptar" at bounding box center [253, 194] width 114 height 20
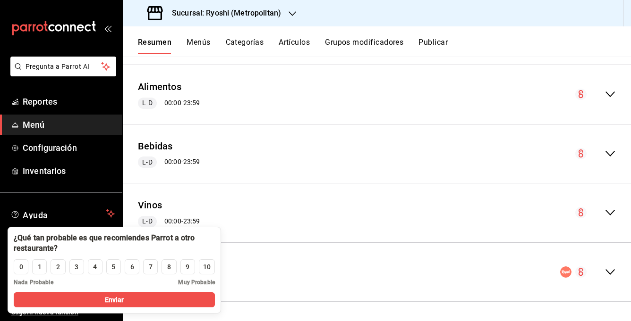
scroll to position [2501, 0]
